Goal: Task Accomplishment & Management: Use online tool/utility

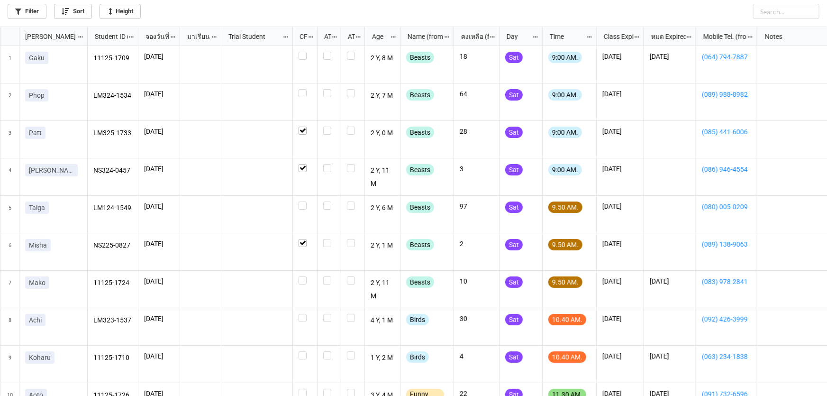
scroll to position [5, 5]
click at [303, 89] on label "grid" at bounding box center [305, 89] width 13 height 0
click at [306, 201] on label "grid" at bounding box center [305, 201] width 13 height 0
click at [304, 276] on label "grid" at bounding box center [305, 276] width 13 height 0
click at [302, 201] on label "grid" at bounding box center [305, 201] width 13 height 0
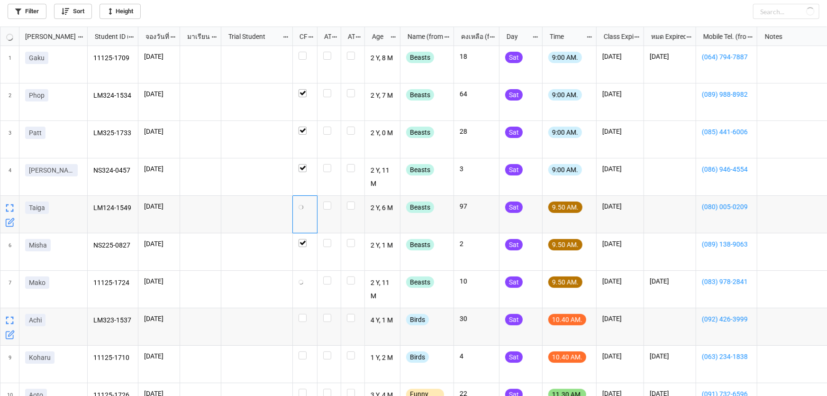
scroll to position [86, 0]
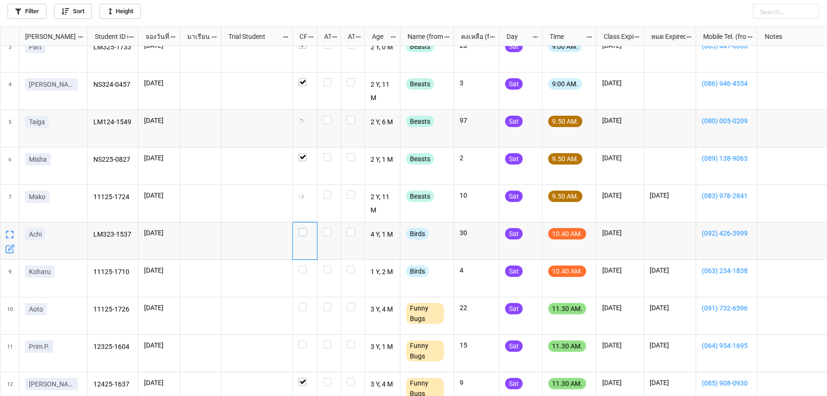
click at [303, 228] on label "grid" at bounding box center [305, 228] width 13 height 0
click at [307, 267] on div "grid" at bounding box center [305, 269] width 13 height 8
click at [304, 303] on label "grid" at bounding box center [305, 303] width 13 height 0
drag, startPoint x: 303, startPoint y: 305, endPoint x: 304, endPoint y: 296, distance: 9.0
click at [303, 303] on label "grid" at bounding box center [305, 303] width 13 height 0
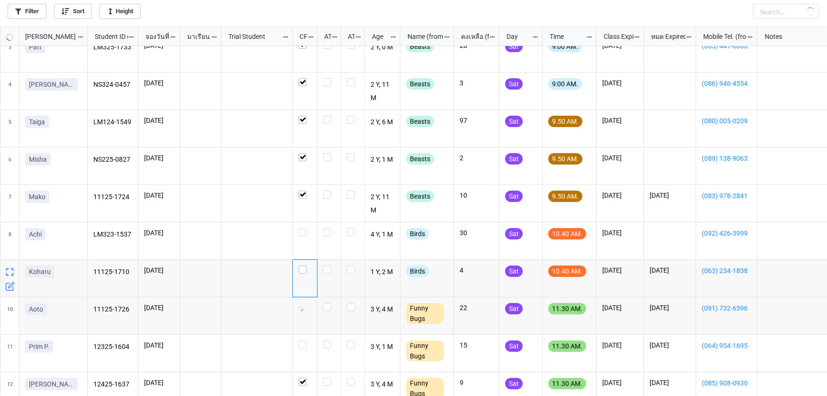
click at [302, 265] on label "grid" at bounding box center [305, 265] width 13 height 0
click at [299, 238] on div "grid" at bounding box center [305, 240] width 25 height 37
click at [300, 228] on label "grid" at bounding box center [305, 228] width 13 height 0
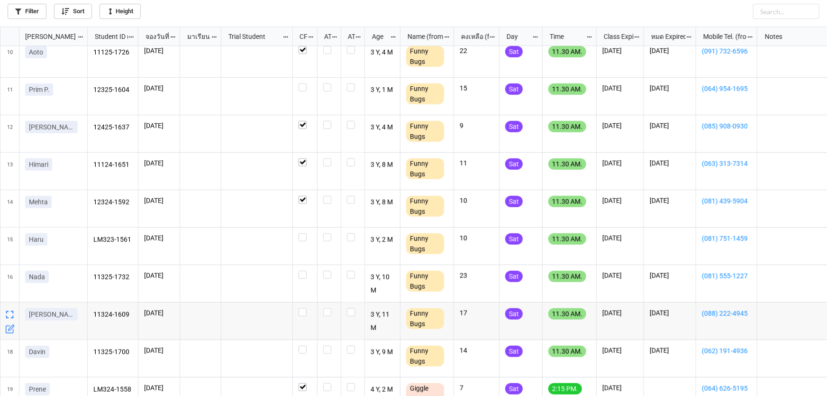
scroll to position [345, 0]
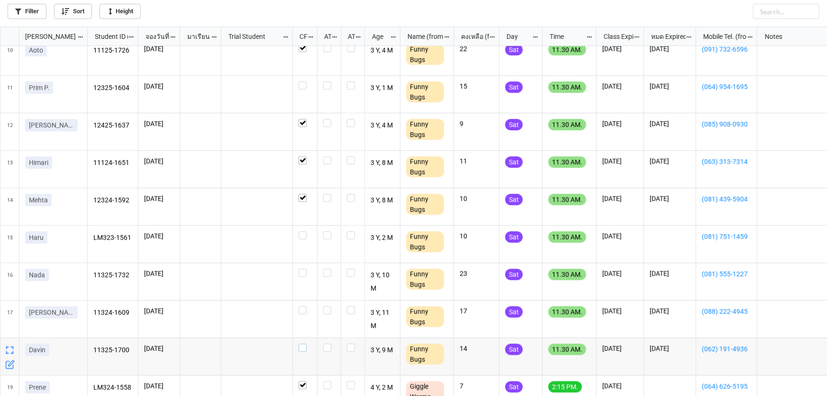
click at [302, 344] on label "grid" at bounding box center [305, 344] width 13 height 0
click at [303, 231] on label "grid" at bounding box center [305, 231] width 13 height 0
click at [304, 269] on label "grid" at bounding box center [305, 269] width 13 height 0
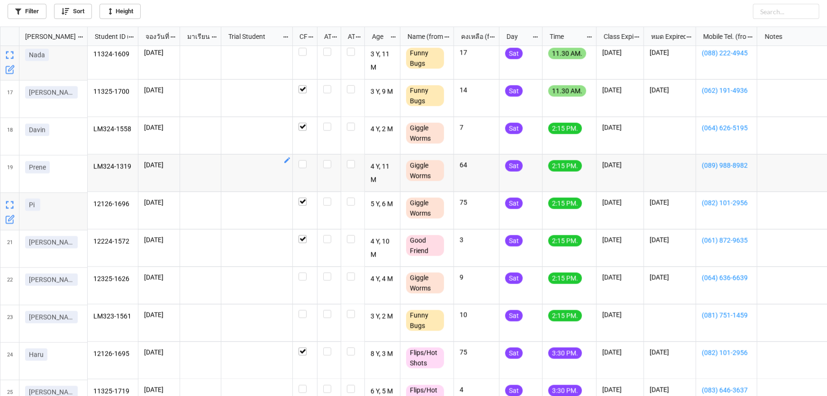
scroll to position [603, 0]
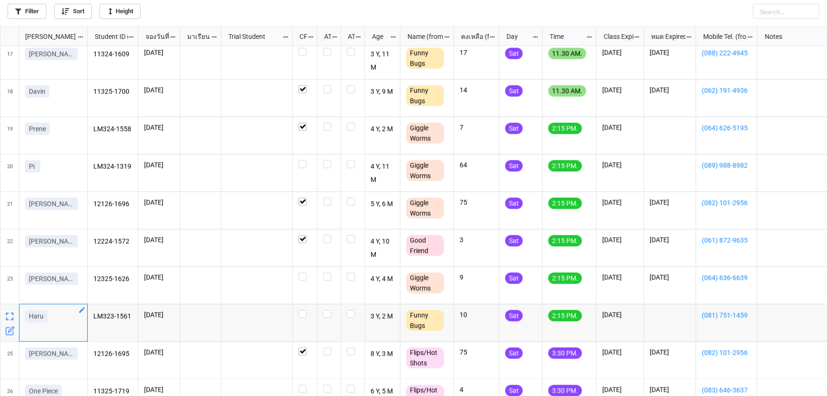
click at [84, 309] on icon "grid" at bounding box center [82, 310] width 8 height 8
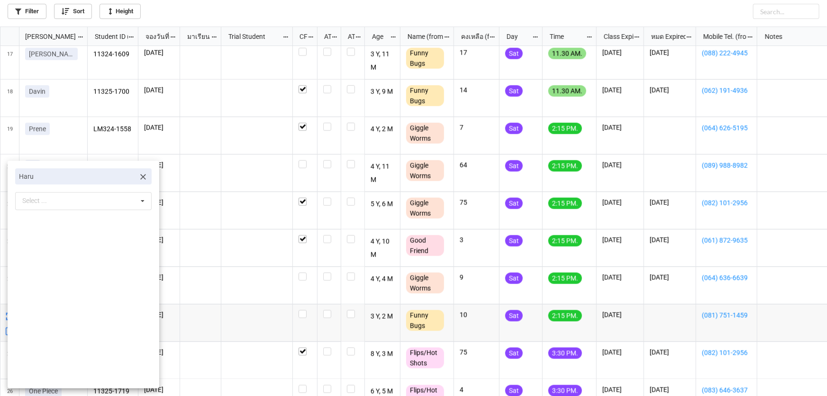
click at [139, 171] on link at bounding box center [142, 176] width 9 height 10
click at [123, 173] on div "Select ... No results found." at bounding box center [83, 177] width 136 height 18
type input "mys"
click at [99, 193] on div "Mysha" at bounding box center [84, 195] width 136 height 18
drag, startPoint x: 266, startPoint y: 298, endPoint x: 379, endPoint y: 308, distance: 113.7
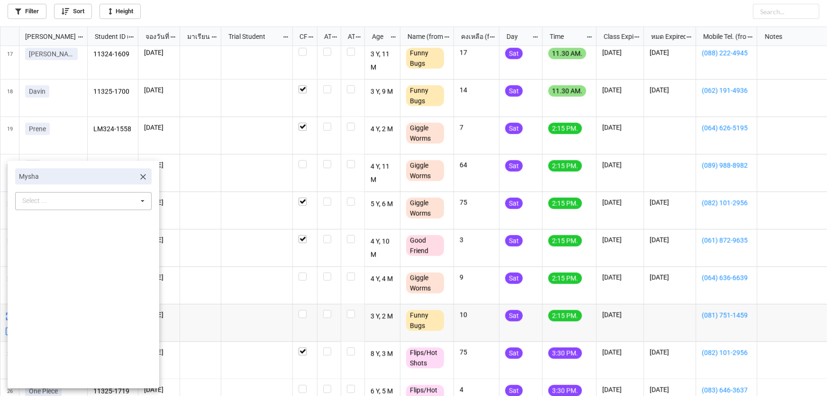
click at [266, 298] on div at bounding box center [413, 198] width 827 height 396
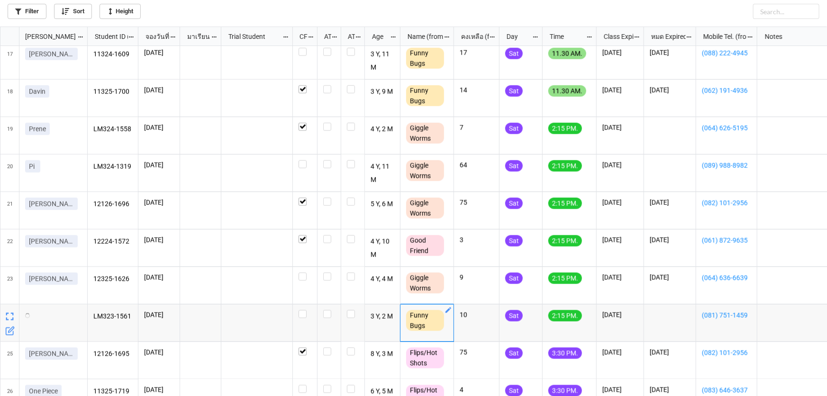
click at [448, 312] on icon "grid" at bounding box center [448, 310] width 8 height 8
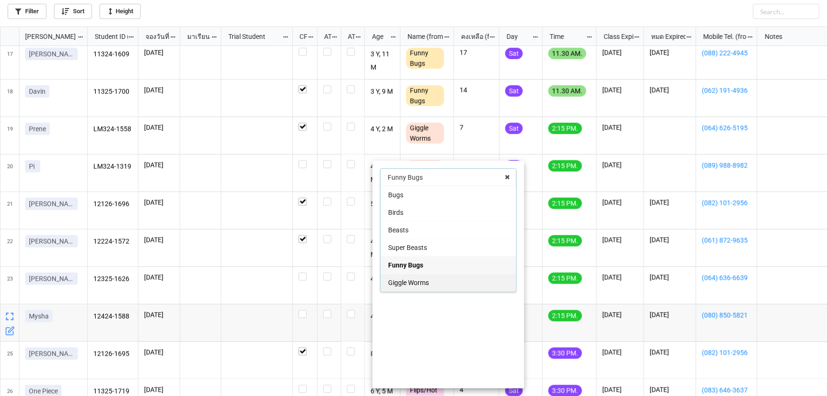
click at [431, 274] on div "Giggle Worms" at bounding box center [449, 282] width 136 height 18
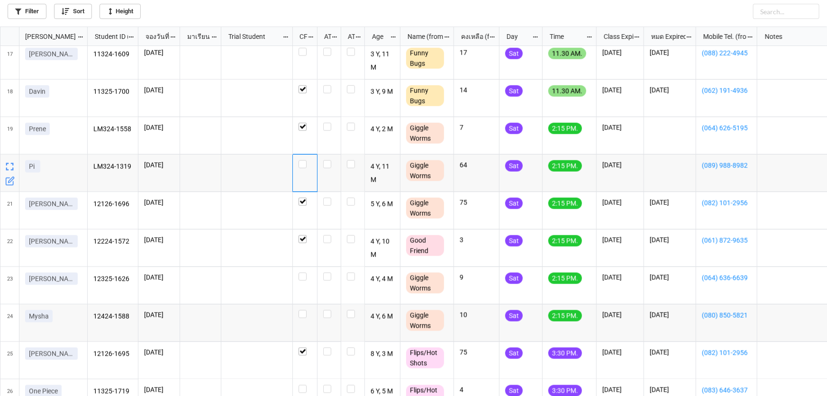
click at [303, 170] on div "grid" at bounding box center [305, 172] width 25 height 37
click at [303, 160] on label "grid" at bounding box center [305, 160] width 13 height 0
click at [300, 272] on label "grid" at bounding box center [305, 272] width 13 height 0
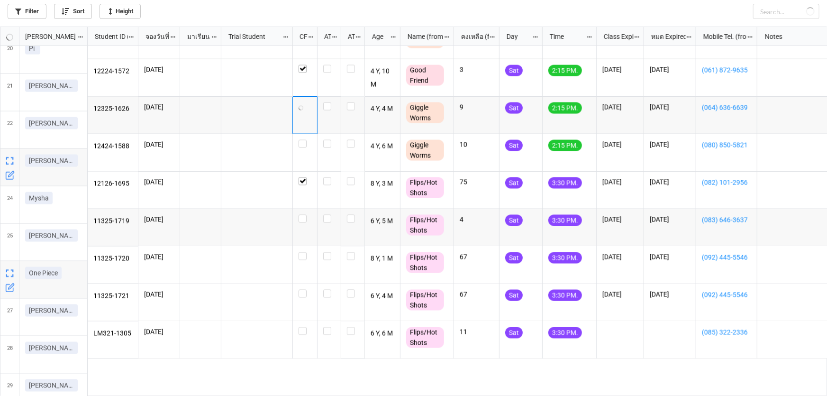
scroll to position [0, 0]
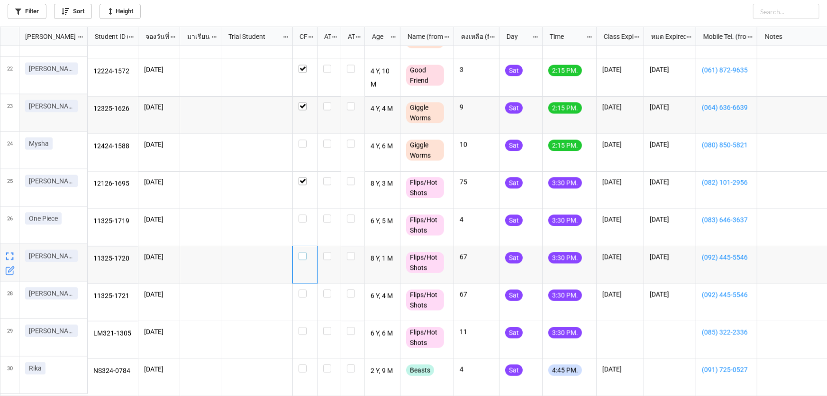
click at [303, 252] on label "grid" at bounding box center [305, 252] width 13 height 0
click at [304, 290] on label "grid" at bounding box center [305, 290] width 13 height 0
click at [299, 321] on div "grid" at bounding box center [305, 339] width 25 height 37
click at [305, 327] on label "grid" at bounding box center [305, 327] width 13 height 0
click at [305, 290] on label "grid" at bounding box center [305, 290] width 13 height 0
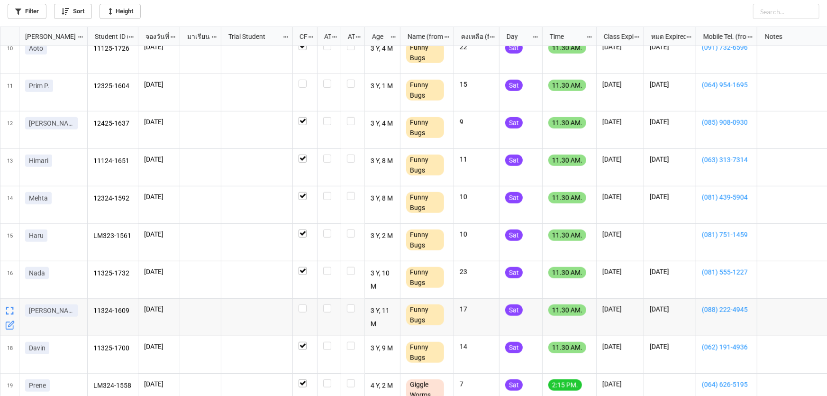
scroll to position [297, 0]
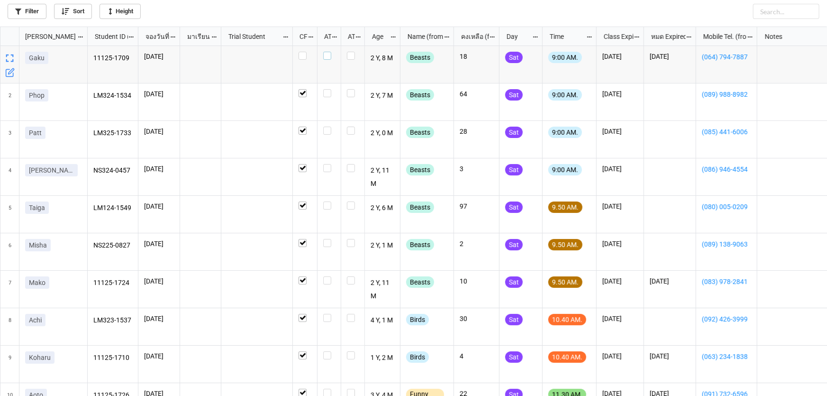
click at [325, 52] on label "grid" at bounding box center [329, 52] width 12 height 0
click at [331, 89] on label "grid" at bounding box center [329, 89] width 12 height 0
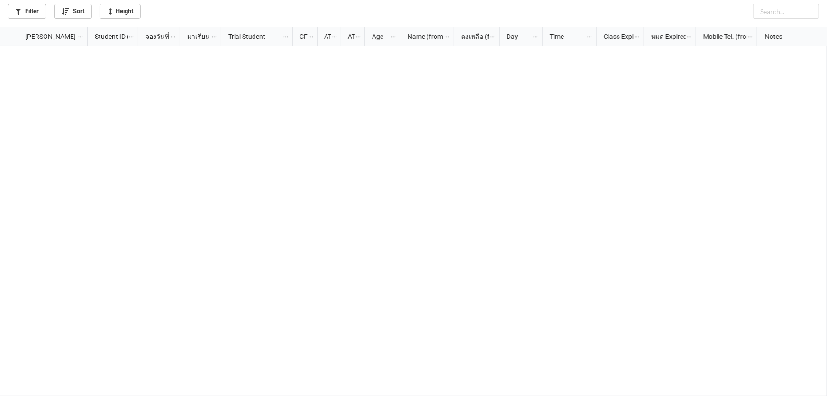
scroll to position [0, 0]
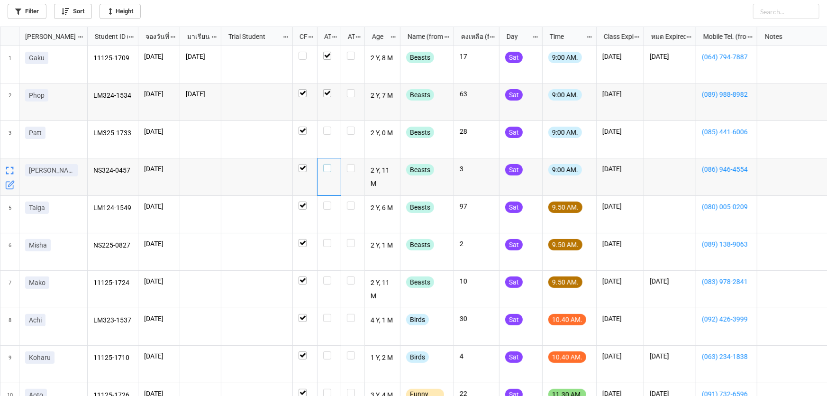
click at [326, 164] on label "grid" at bounding box center [329, 164] width 12 height 0
click at [328, 127] on label "grid" at bounding box center [329, 127] width 12 height 0
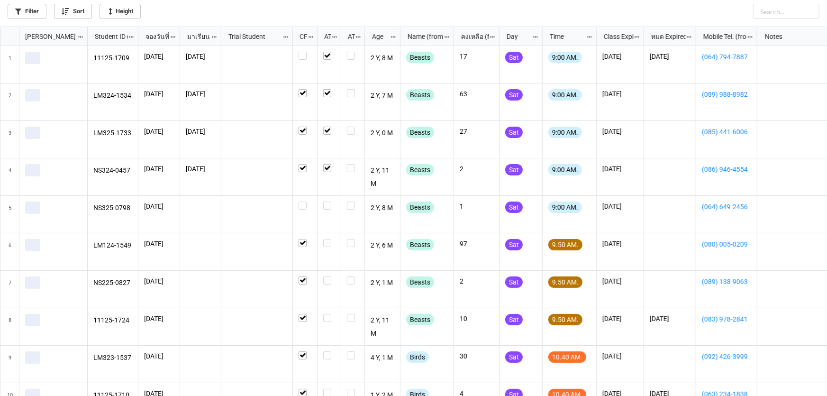
scroll to position [364, 821]
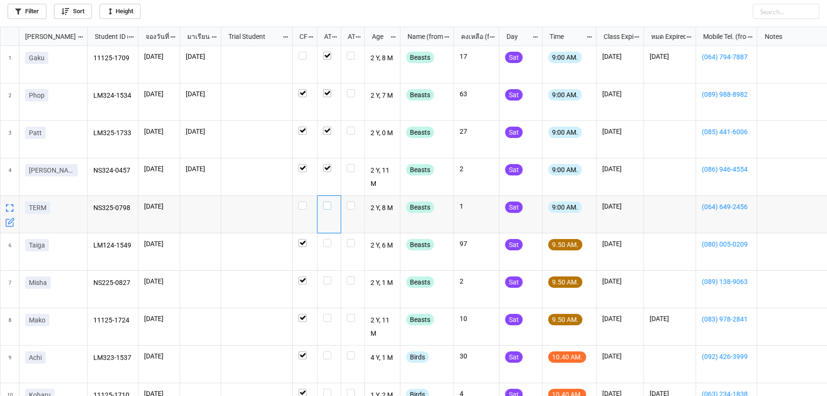
click at [323, 202] on div "grid" at bounding box center [329, 205] width 12 height 8
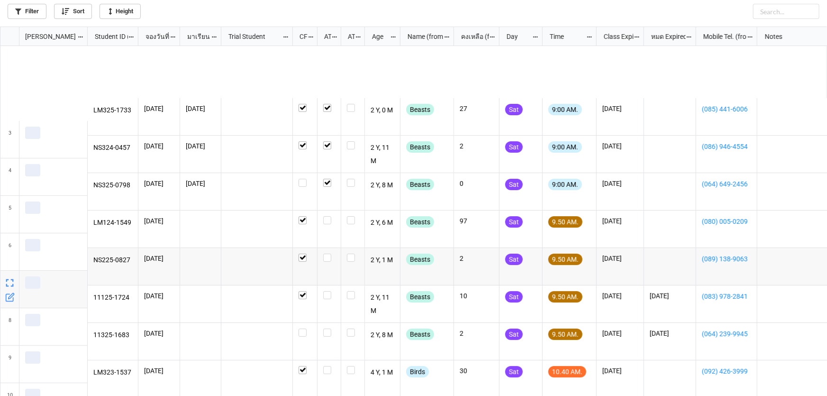
scroll to position [86, 0]
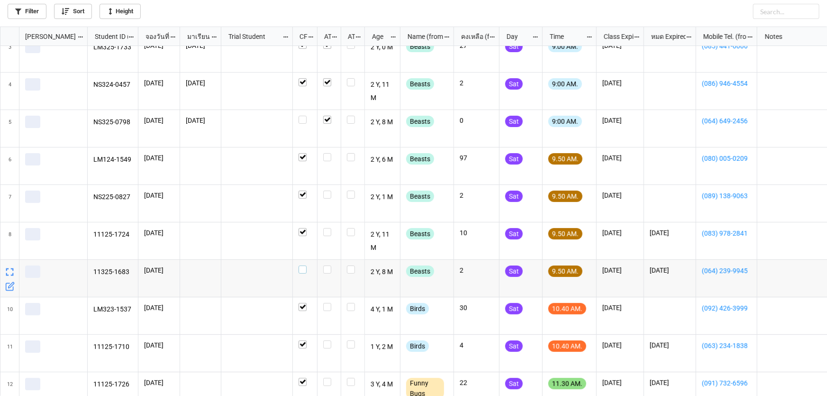
click at [303, 265] on label "grid" at bounding box center [305, 265] width 13 height 0
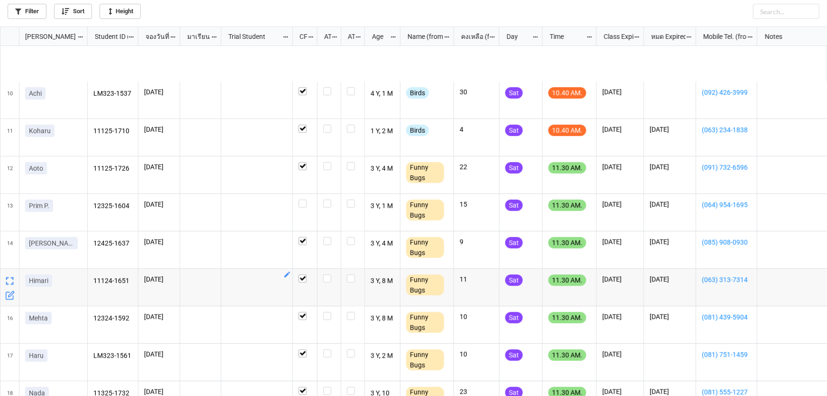
scroll to position [388, 0]
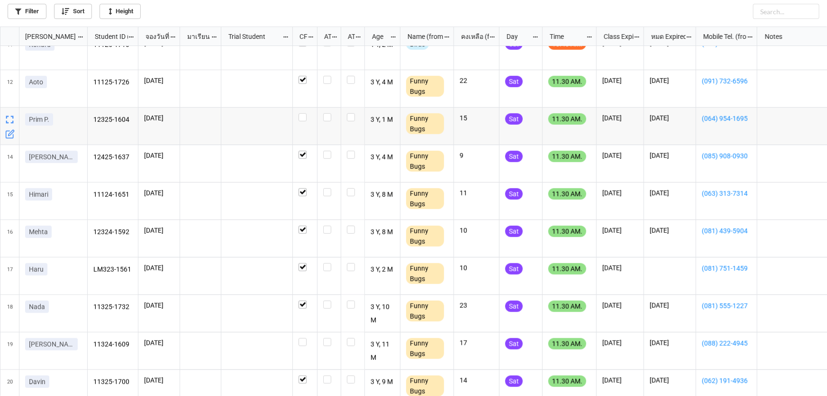
click at [9, 135] on icon "grid" at bounding box center [9, 133] width 9 height 9
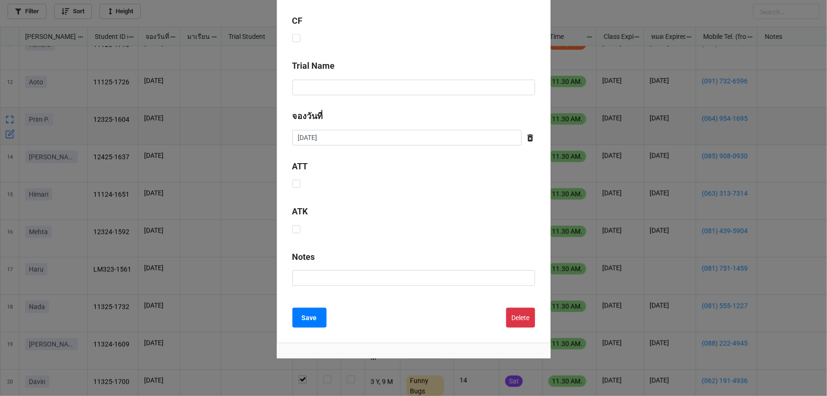
scroll to position [384, 0]
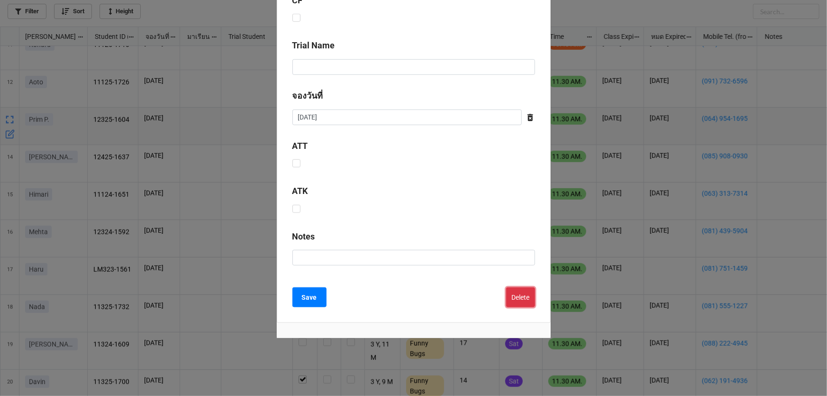
click at [507, 292] on button "Delete" at bounding box center [520, 297] width 29 height 20
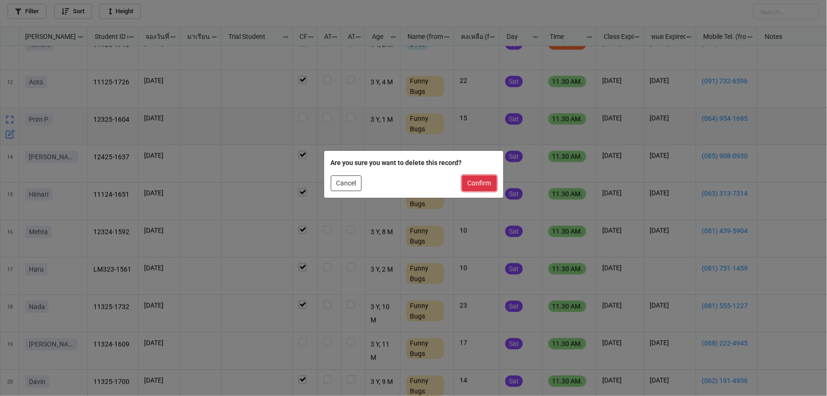
click at [468, 186] on button "Confirm" at bounding box center [479, 183] width 35 height 16
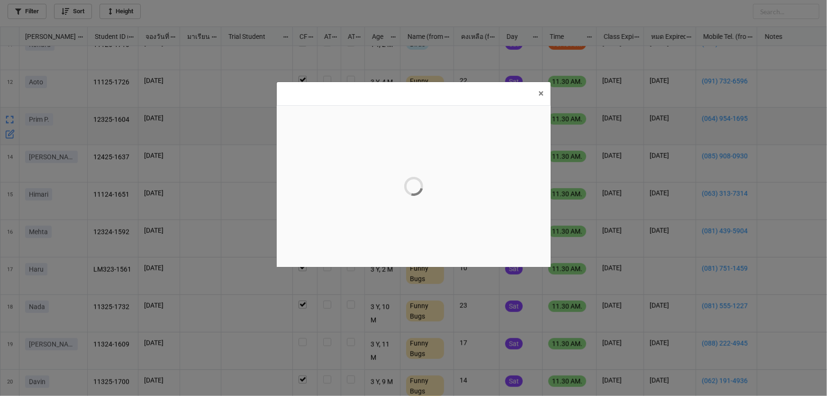
scroll to position [0, 0]
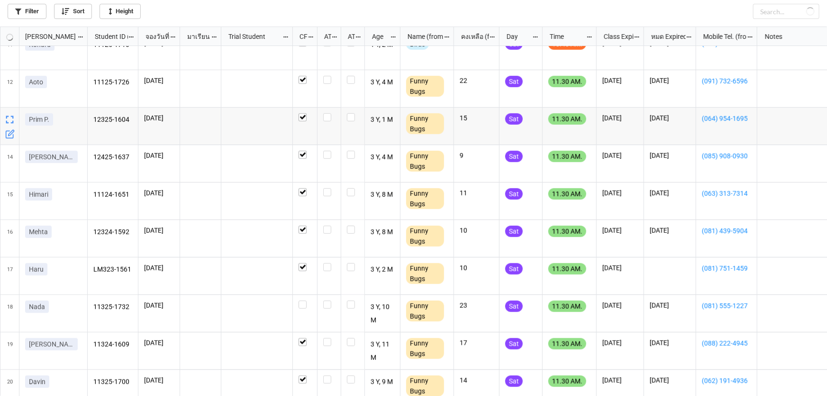
checkbox input "true"
checkbox input "false"
checkbox input "true"
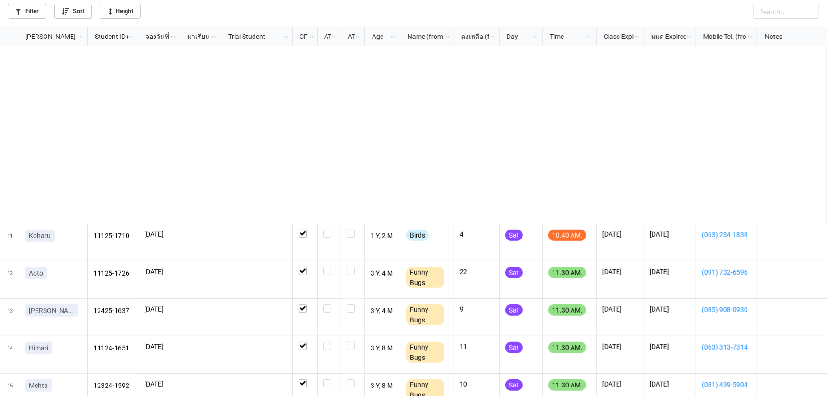
scroll to position [388, 0]
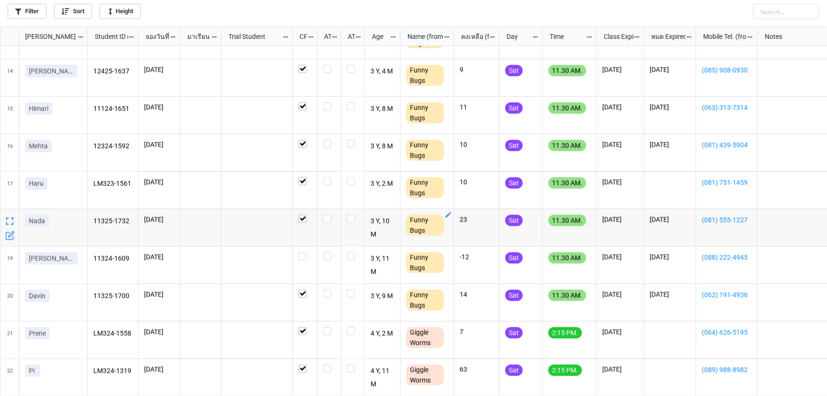
scroll to position [474, 0]
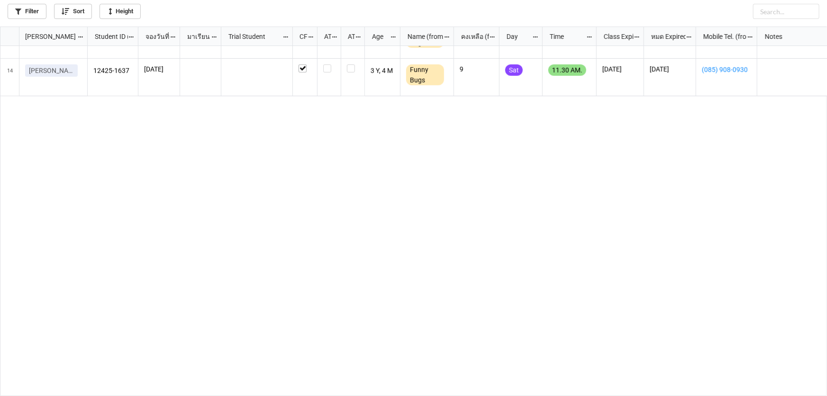
scroll to position [129, 0]
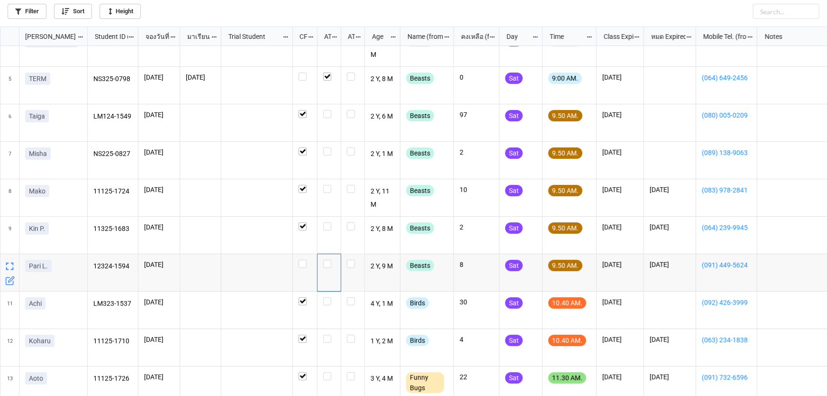
click at [321, 262] on div "grid" at bounding box center [329, 272] width 24 height 37
click at [327, 260] on label "grid" at bounding box center [329, 260] width 12 height 0
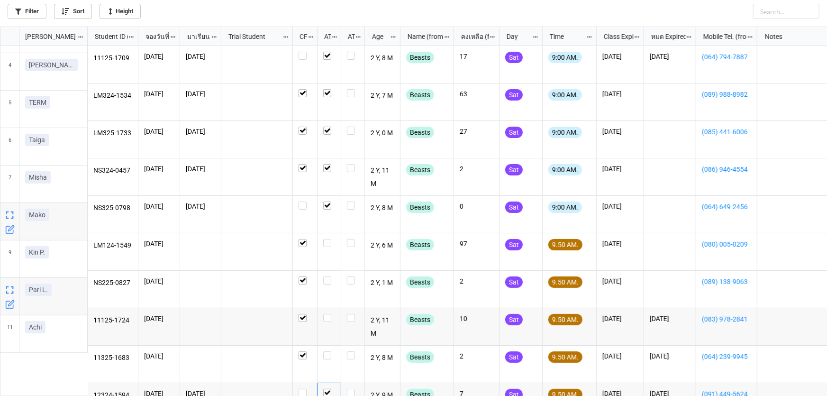
scroll to position [0, 0]
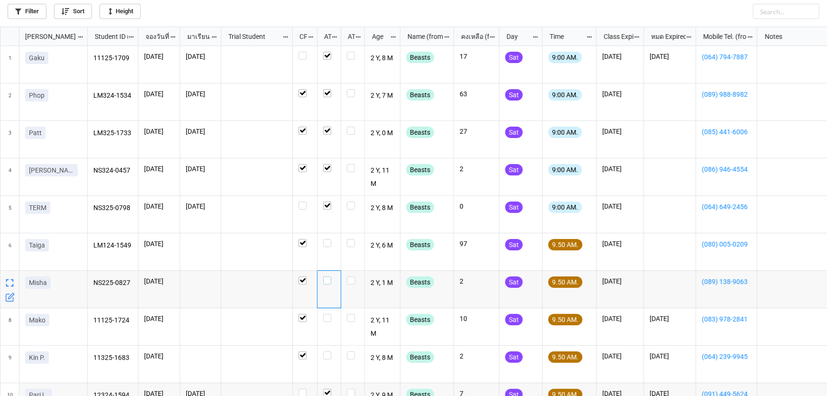
click at [325, 276] on label "grid" at bounding box center [329, 276] width 12 height 0
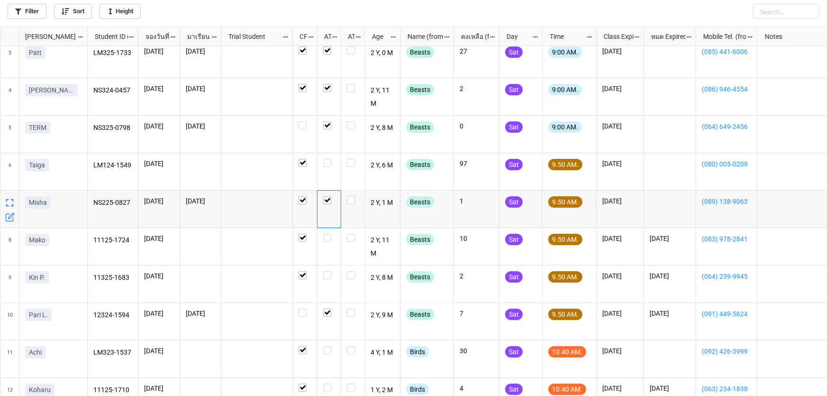
scroll to position [77, 0]
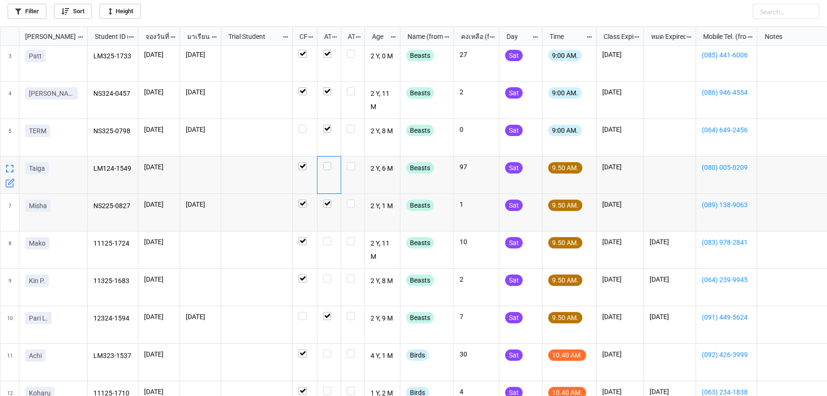
click at [327, 162] on label "grid" at bounding box center [329, 162] width 12 height 0
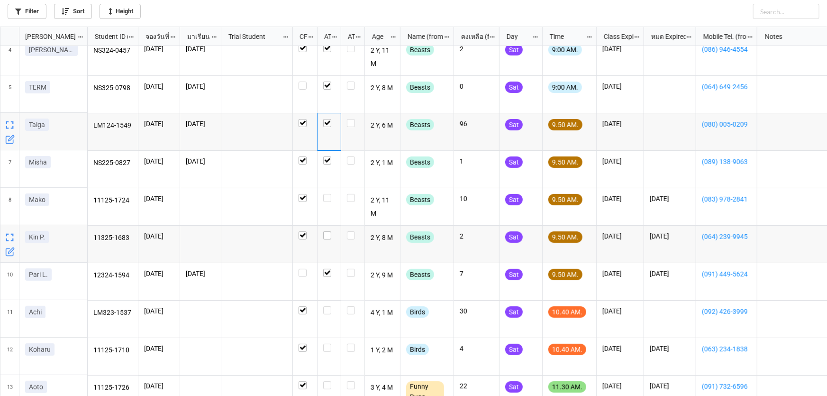
scroll to position [120, 0]
click at [327, 231] on label "grid" at bounding box center [329, 231] width 12 height 0
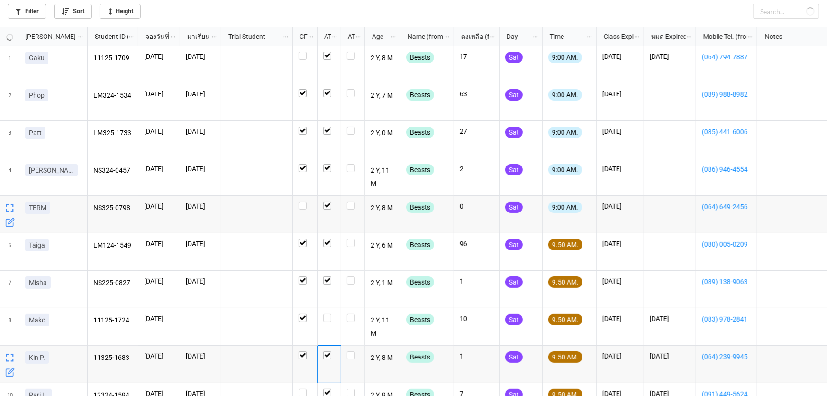
scroll to position [19, 0]
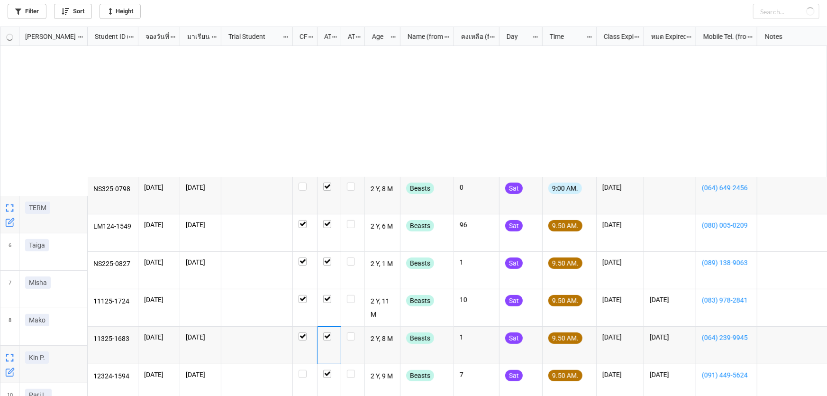
checkbox input "true"
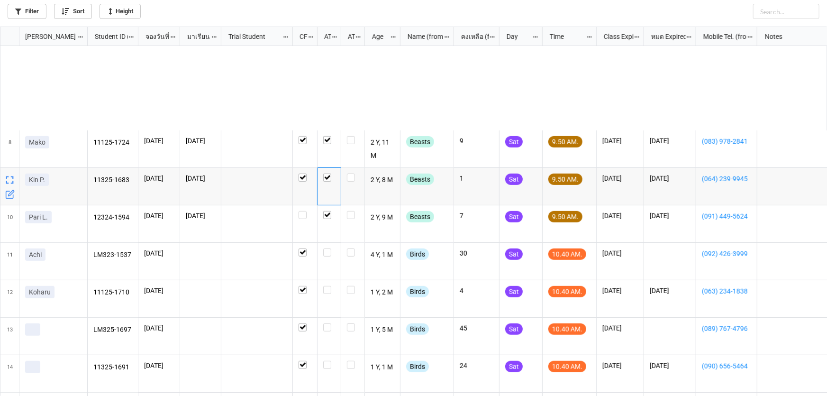
scroll to position [301, 0]
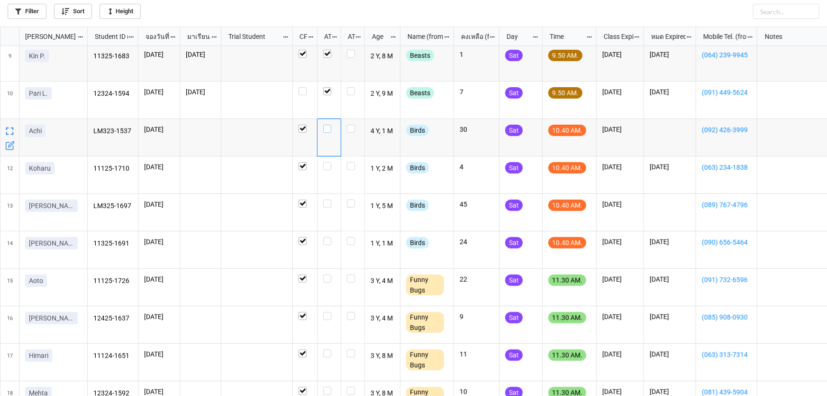
click at [325, 125] on label "grid" at bounding box center [329, 125] width 12 height 0
click at [330, 162] on label "grid" at bounding box center [329, 162] width 12 height 0
click at [328, 199] on label "grid" at bounding box center [329, 199] width 12 height 0
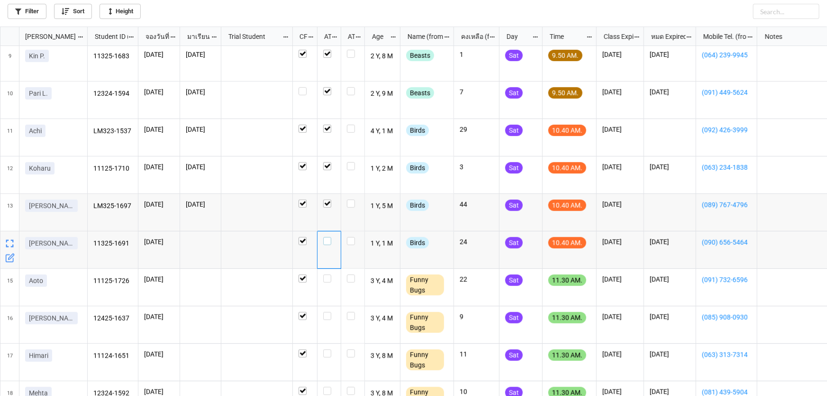
click at [327, 237] on label "grid" at bounding box center [329, 237] width 12 height 0
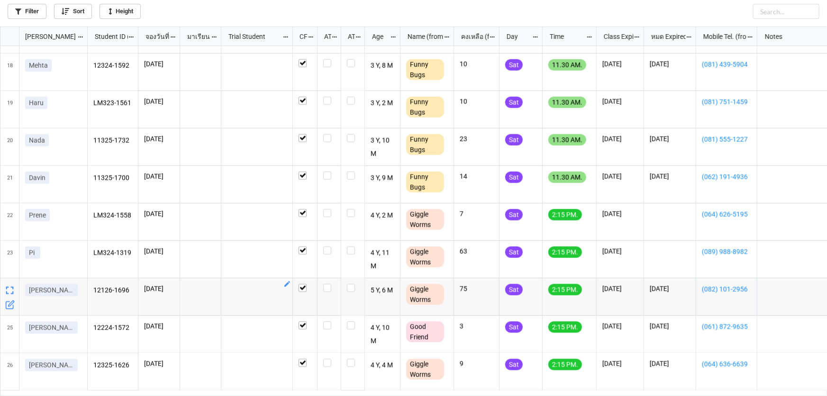
scroll to position [588, 0]
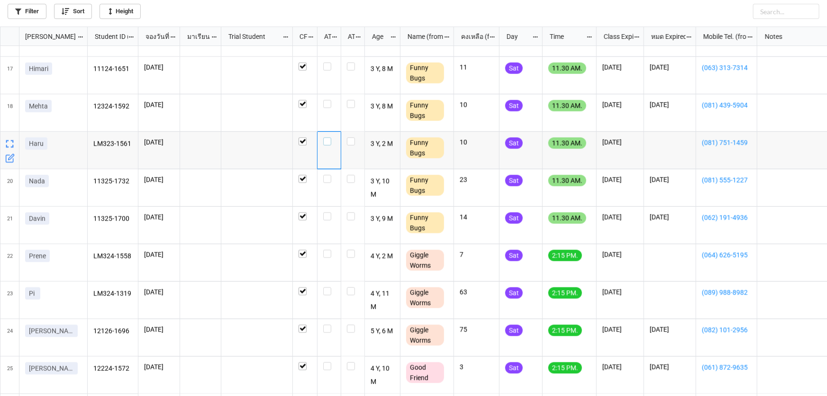
click at [325, 137] on label "grid" at bounding box center [329, 137] width 12 height 0
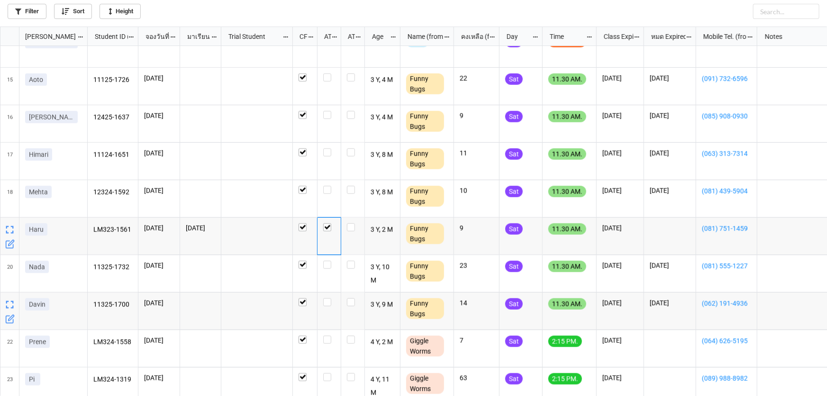
scroll to position [502, 0]
click at [328, 73] on label "grid" at bounding box center [329, 73] width 12 height 0
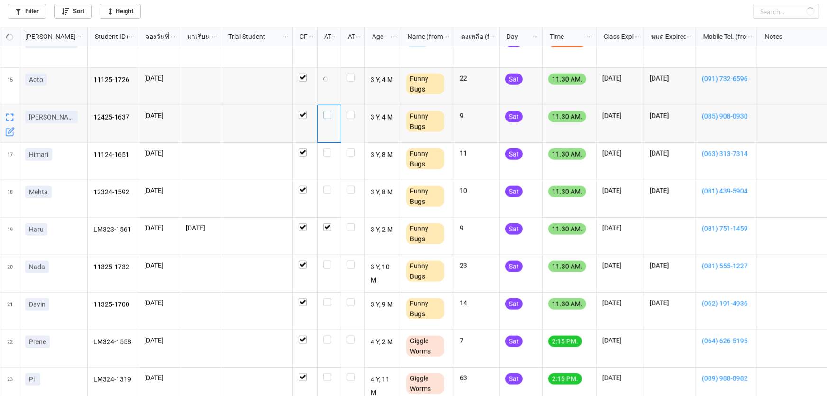
click at [327, 111] on label "grid" at bounding box center [329, 111] width 12 height 0
checkbox input "true"
click at [327, 261] on label "grid" at bounding box center [329, 261] width 12 height 0
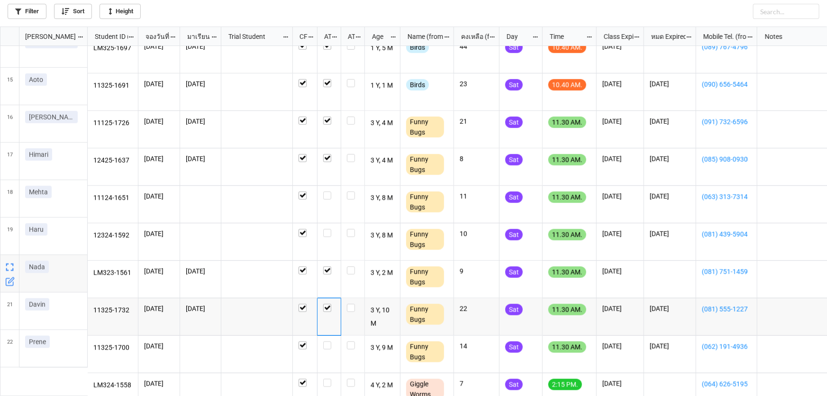
scroll to position [459, 0]
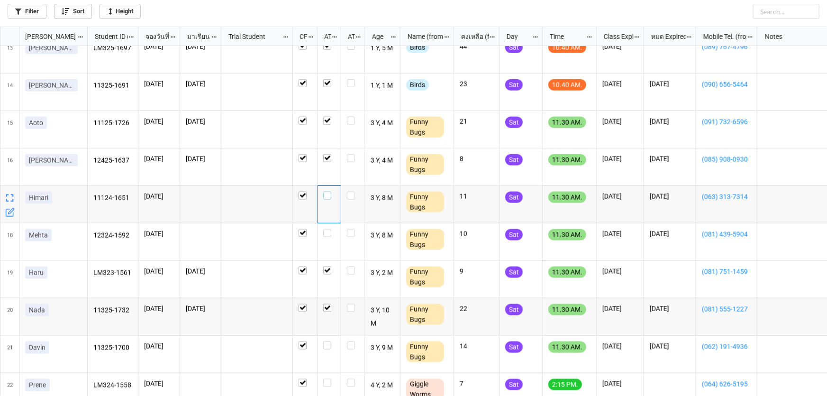
click at [325, 191] on label "grid" at bounding box center [329, 191] width 12 height 0
click at [326, 229] on label "grid" at bounding box center [329, 229] width 12 height 0
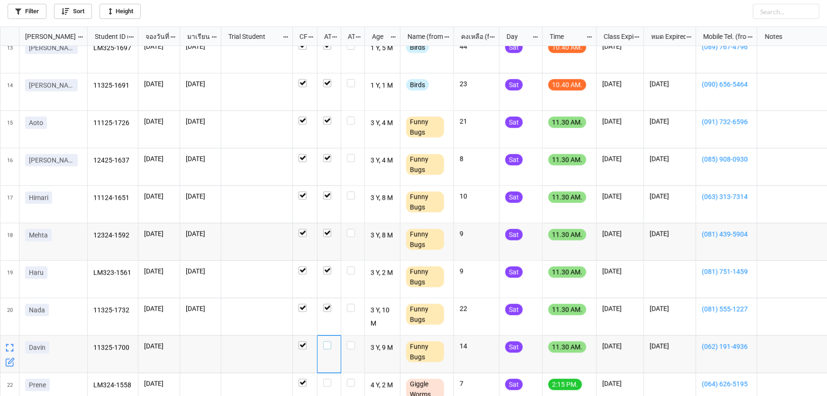
click at [327, 341] on label "grid" at bounding box center [329, 341] width 12 height 0
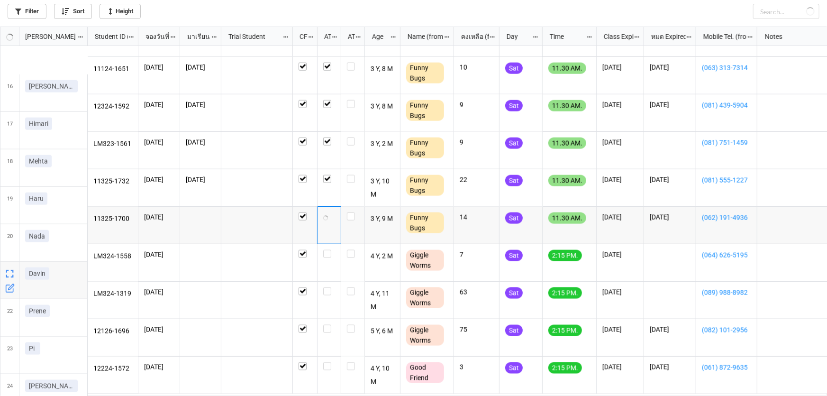
scroll to position [588, 0]
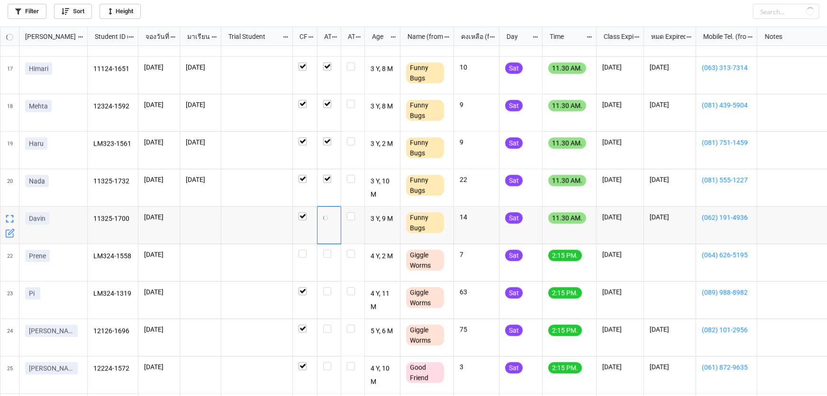
checkbox input "false"
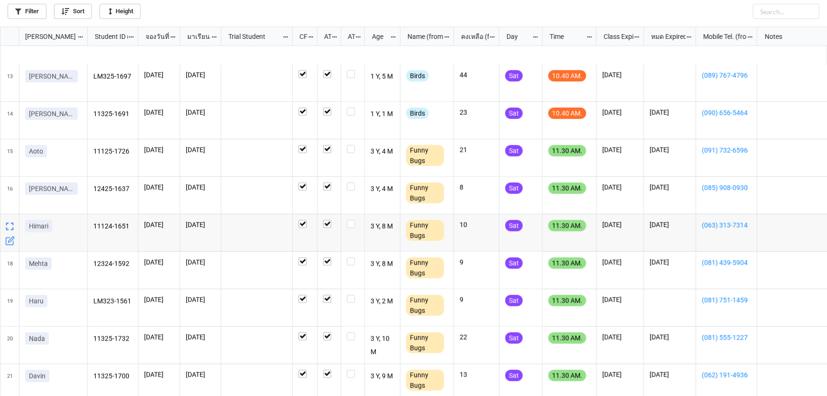
scroll to position [603, 0]
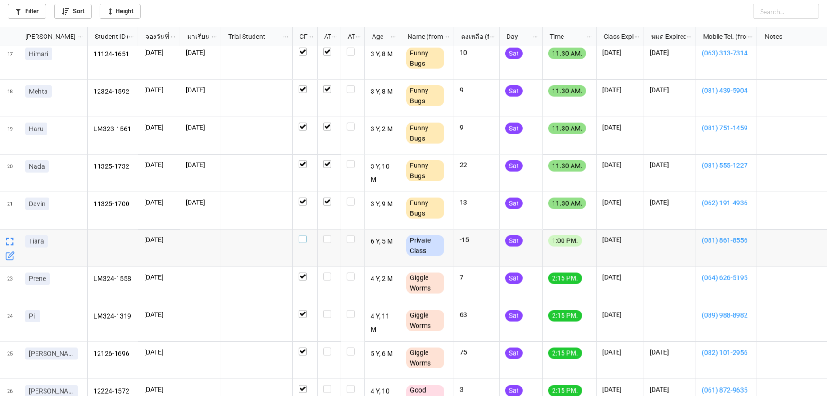
click at [300, 235] on label "grid" at bounding box center [305, 235] width 13 height 0
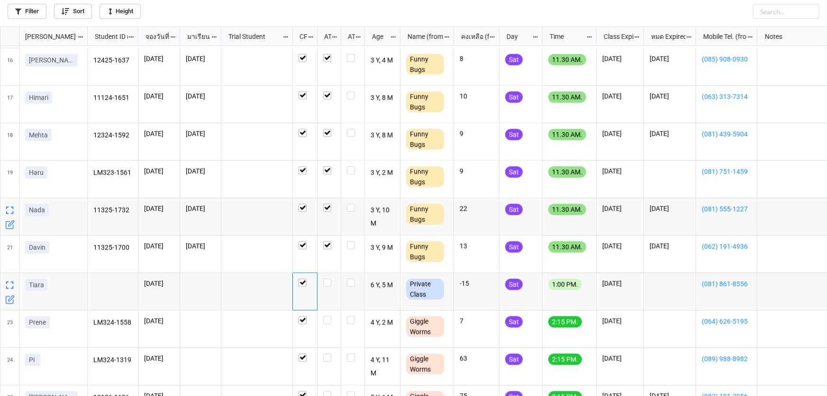
scroll to position [540, 0]
